Goal: Obtain resource: Download file/media

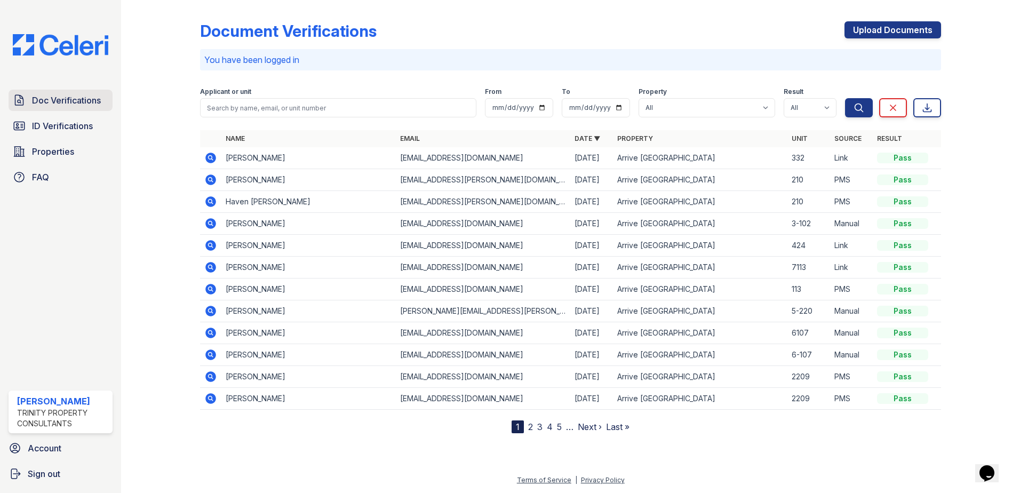
click at [61, 101] on span "Doc Verifications" at bounding box center [66, 100] width 69 height 13
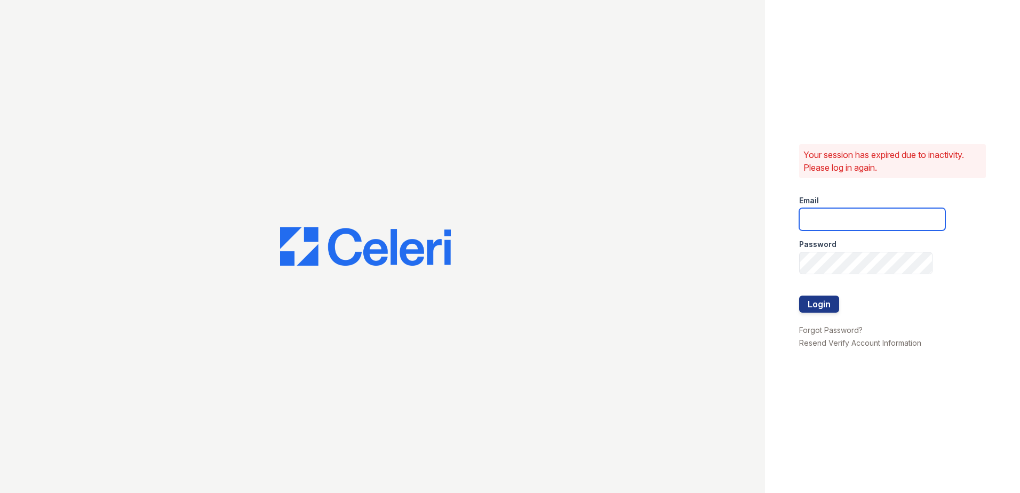
type input "fbarco@trinity-pm.com"
click at [816, 306] on button "Login" at bounding box center [819, 303] width 40 height 17
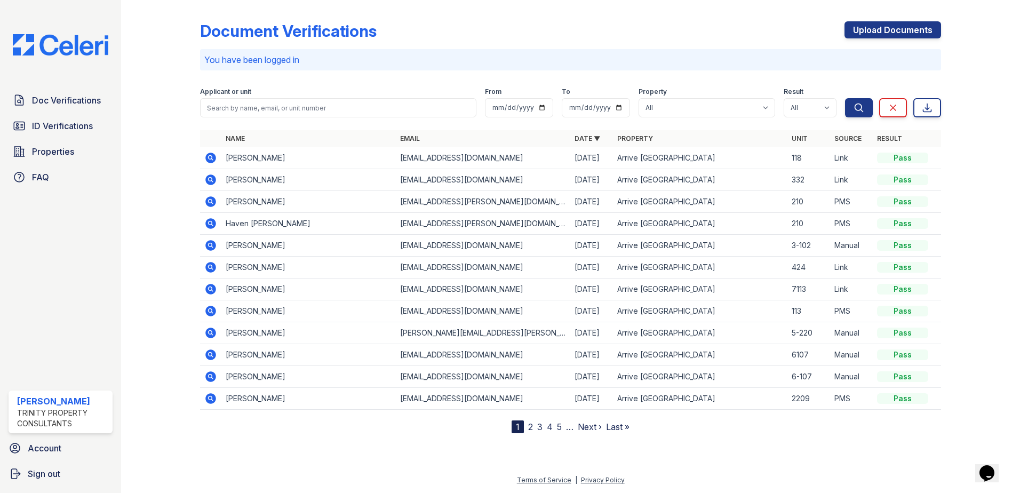
drag, startPoint x: 282, startPoint y: 159, endPoint x: 227, endPoint y: 161, distance: 54.9
click at [227, 161] on td "[PERSON_NAME]" at bounding box center [308, 158] width 174 height 22
copy td "[PERSON_NAME]"
click at [211, 158] on icon at bounding box center [210, 157] width 13 height 13
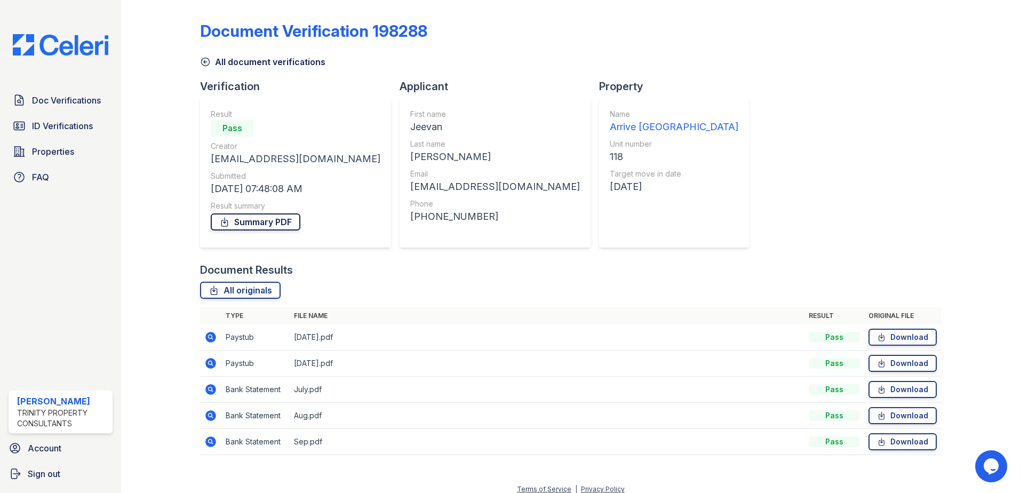
click at [289, 220] on link "Summary PDF" at bounding box center [256, 221] width 90 height 17
click at [57, 125] on span "ID Verifications" at bounding box center [62, 125] width 61 height 13
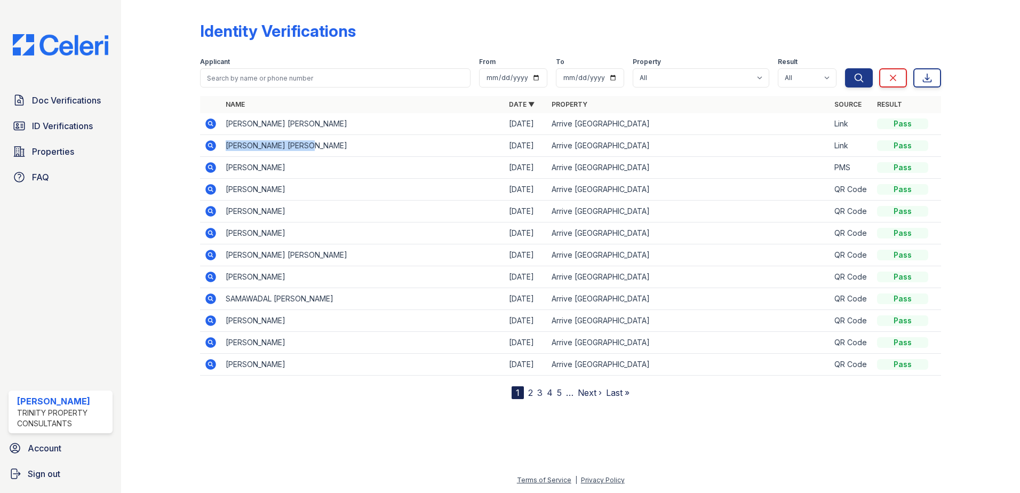
drag, startPoint x: 227, startPoint y: 146, endPoint x: 341, endPoint y: 146, distance: 114.6
click at [341, 146] on td "JEEVAN REDDY PANYALA" at bounding box center [362, 146] width 283 height 22
drag, startPoint x: 341, startPoint y: 146, endPoint x: 287, endPoint y: 147, distance: 53.9
copy td "JEEVAN REDDY PANYALA"
click at [212, 143] on icon at bounding box center [210, 145] width 13 height 13
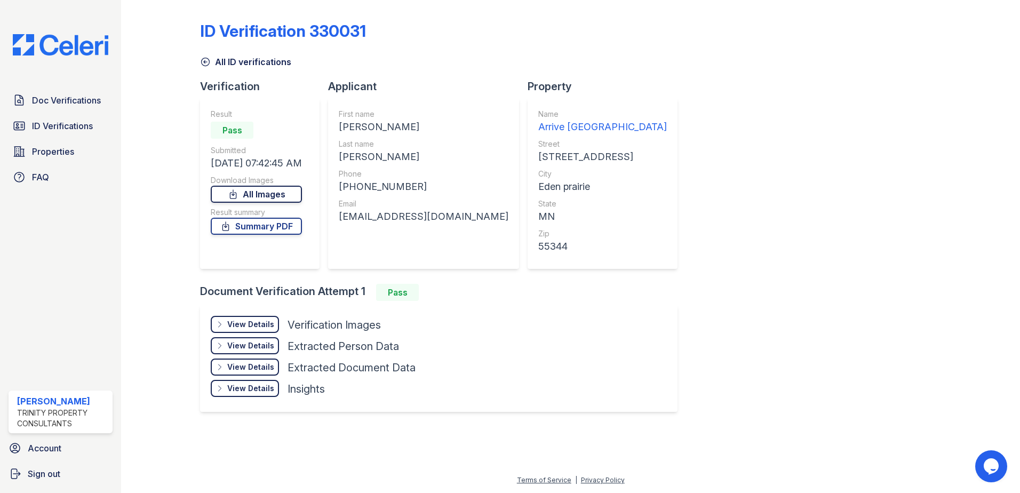
click at [293, 196] on link "All Images" at bounding box center [256, 194] width 91 height 17
click at [290, 229] on link "Summary PDF" at bounding box center [256, 226] width 91 height 17
click at [254, 195] on link "All Images" at bounding box center [256, 194] width 91 height 17
click at [61, 108] on link "Doc Verifications" at bounding box center [61, 100] width 104 height 21
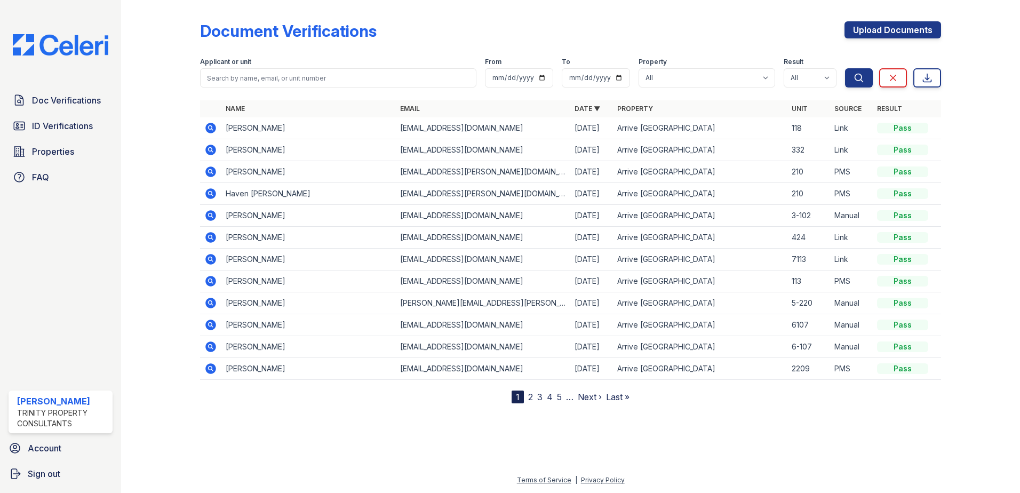
click at [214, 133] on icon at bounding box center [210, 128] width 13 height 13
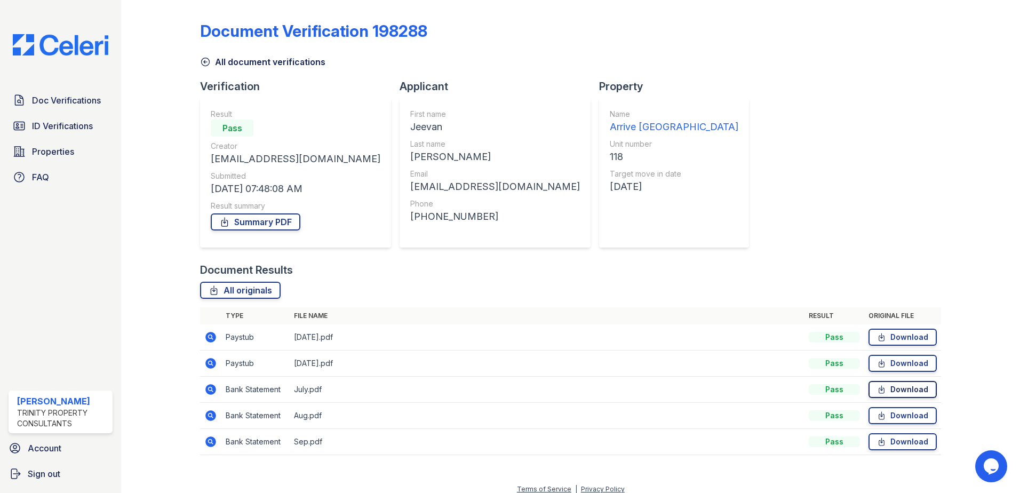
click at [897, 390] on link "Download" at bounding box center [902, 389] width 68 height 17
click at [902, 419] on link "Download" at bounding box center [902, 415] width 68 height 17
click at [894, 439] on link "Download" at bounding box center [902, 441] width 68 height 17
click at [64, 105] on span "Doc Verifications" at bounding box center [66, 100] width 69 height 13
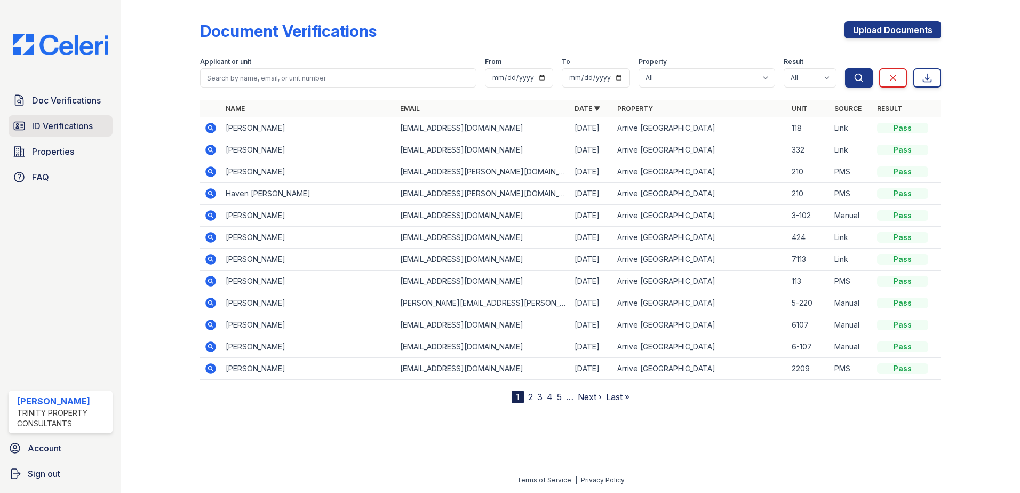
click at [63, 127] on span "ID Verifications" at bounding box center [62, 125] width 61 height 13
